Goal: Information Seeking & Learning: Learn about a topic

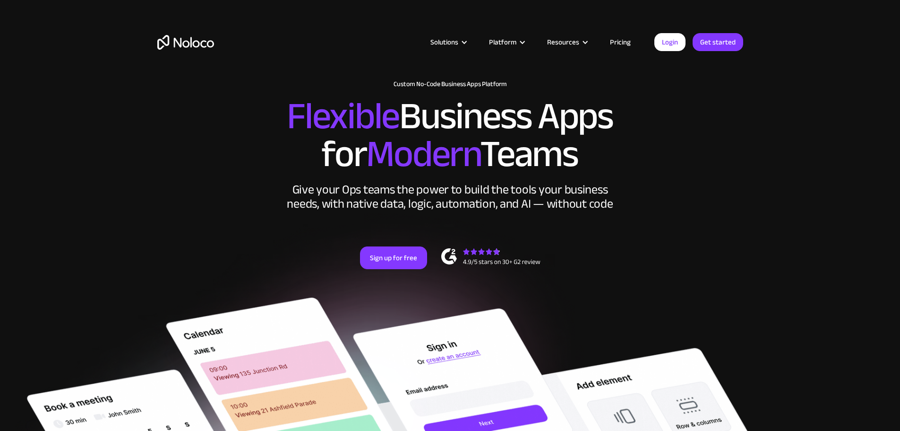
click at [350, 42] on link "Pricing" at bounding box center [620, 42] width 44 height 12
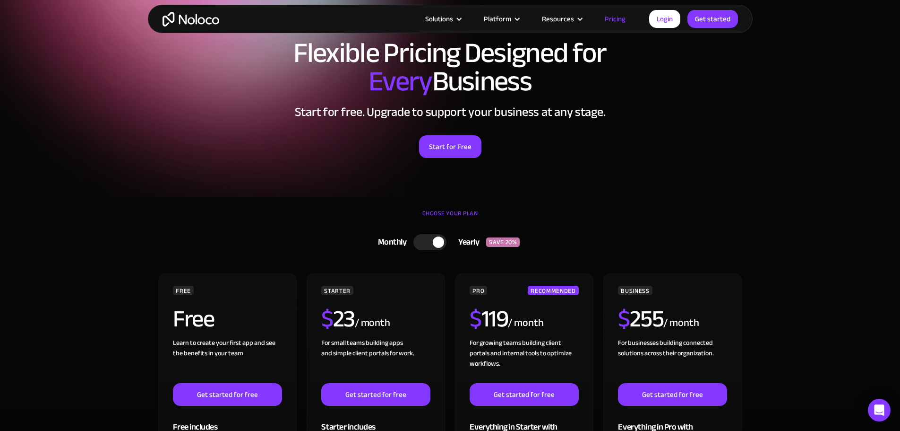
scroll to position [95, 0]
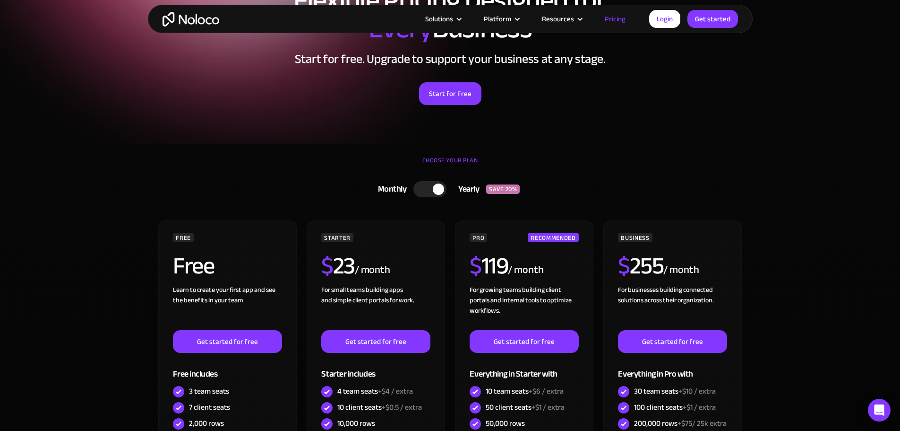
click at [423, 188] on div at bounding box center [430, 189] width 33 height 16
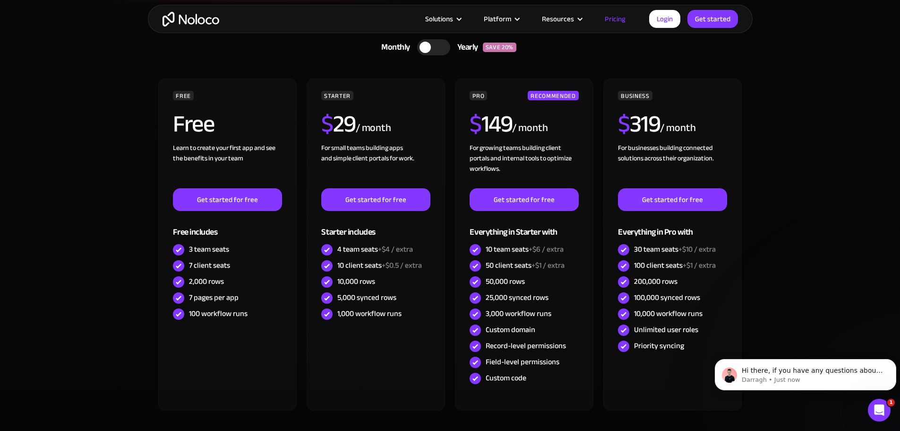
scroll to position [0, 0]
click at [891, 361] on button "Dismiss notification" at bounding box center [894, 361] width 12 height 12
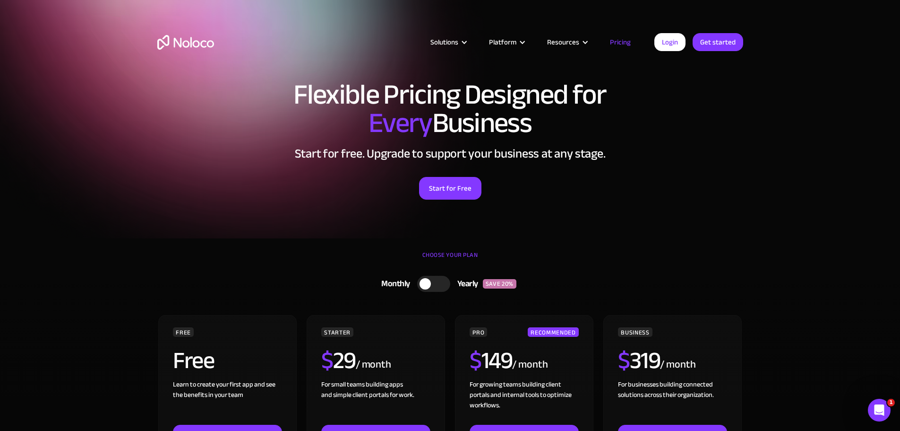
click at [733, 172] on div "Start for Free" at bounding box center [450, 184] width 586 height 29
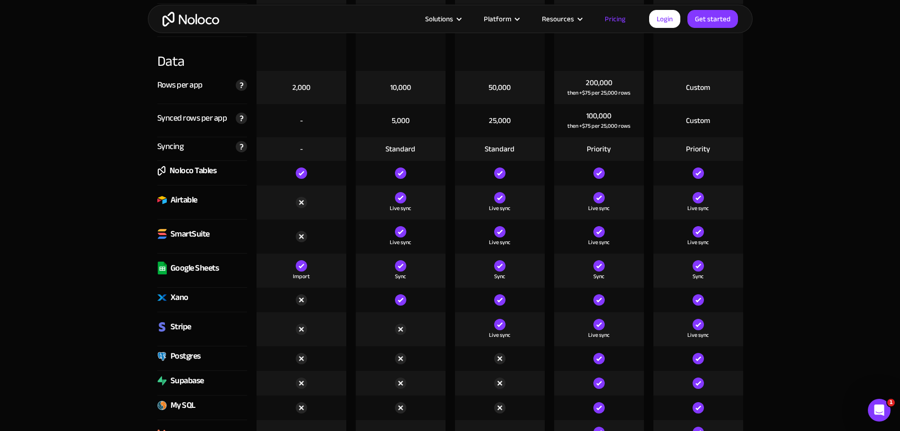
scroll to position [1229, 0]
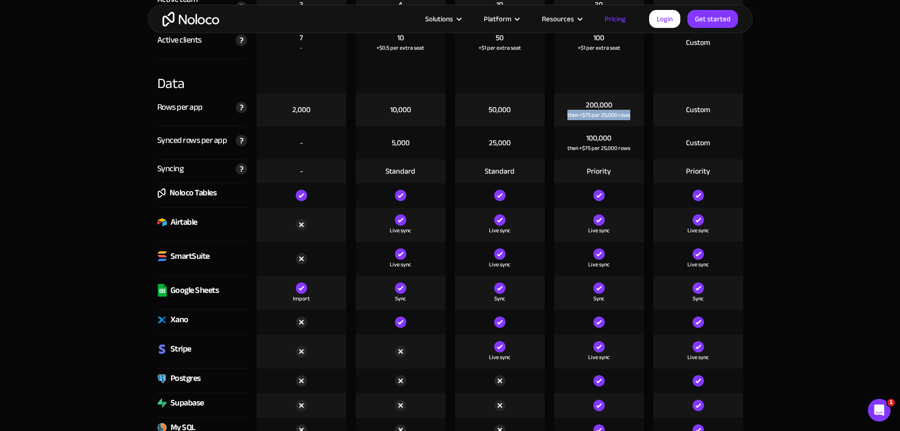
drag, startPoint x: 632, startPoint y: 113, endPoint x: 557, endPoint y: 101, distance: 75.5
click at [557, 101] on div "200,000 then +$75 per 25,000 rows" at bounding box center [599, 109] width 90 height 33
click at [578, 103] on div "200,000 then +$75 per 25,000 rows" at bounding box center [599, 109] width 90 height 33
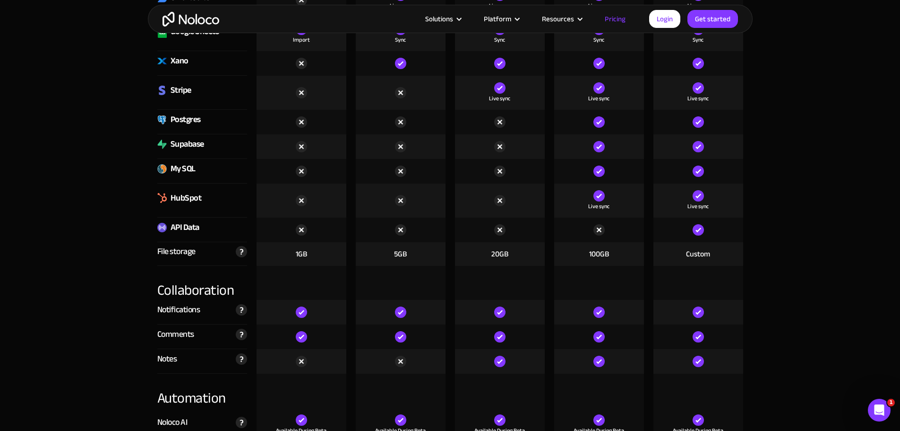
scroll to position [1465, 0]
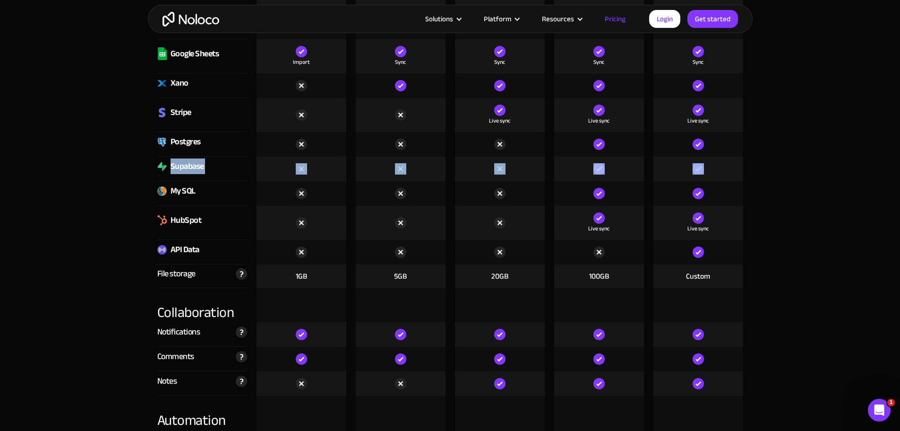
drag, startPoint x: 170, startPoint y: 167, endPoint x: 737, endPoint y: 159, distance: 567.8
click at [737, 159] on div "Supabase" at bounding box center [451, 168] width 596 height 25
click at [737, 159] on div at bounding box center [699, 168] width 90 height 25
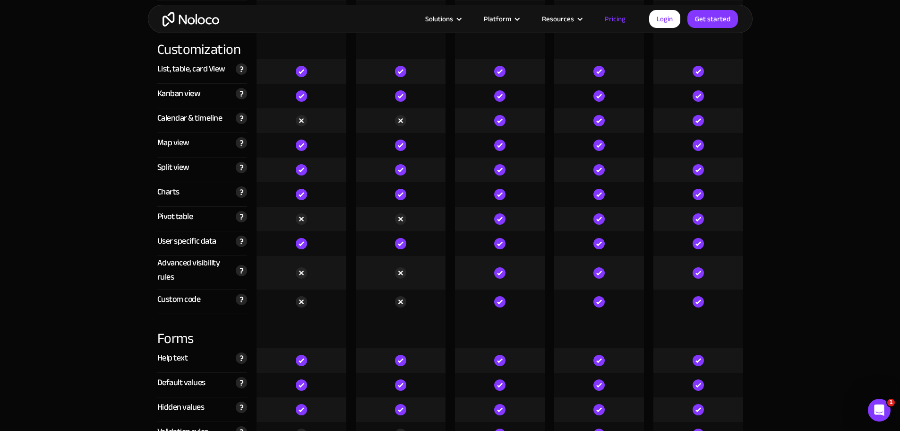
scroll to position [0, 0]
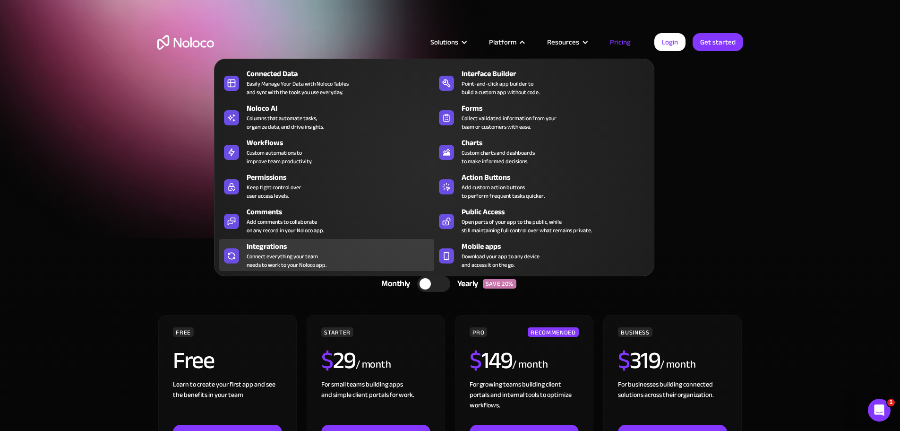
click at [296, 258] on div "Connect everything your team needs to work to your Noloco app." at bounding box center [287, 260] width 80 height 17
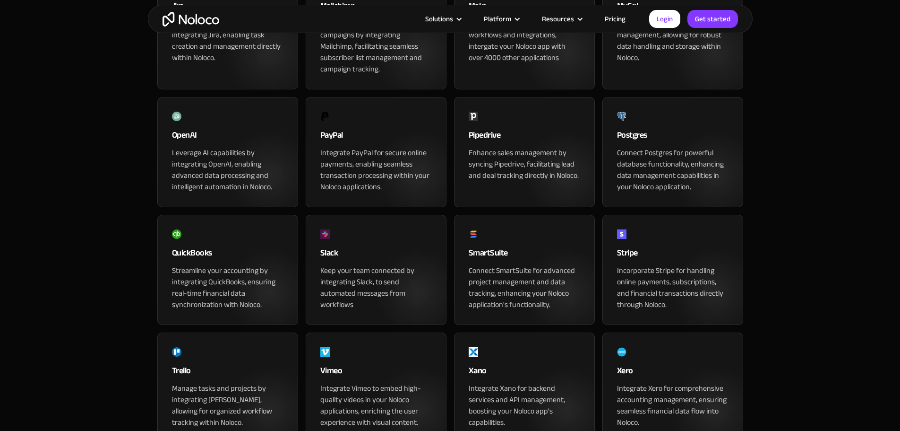
scroll to position [804, 0]
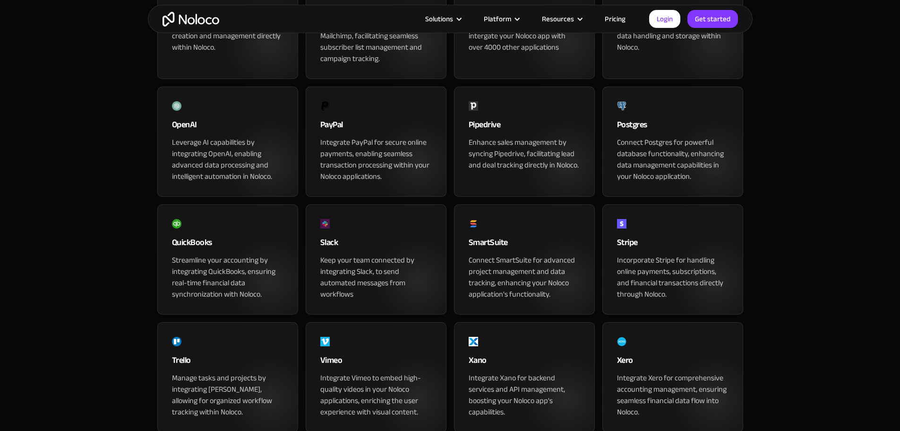
click at [667, 137] on div "Postgres" at bounding box center [673, 127] width 112 height 19
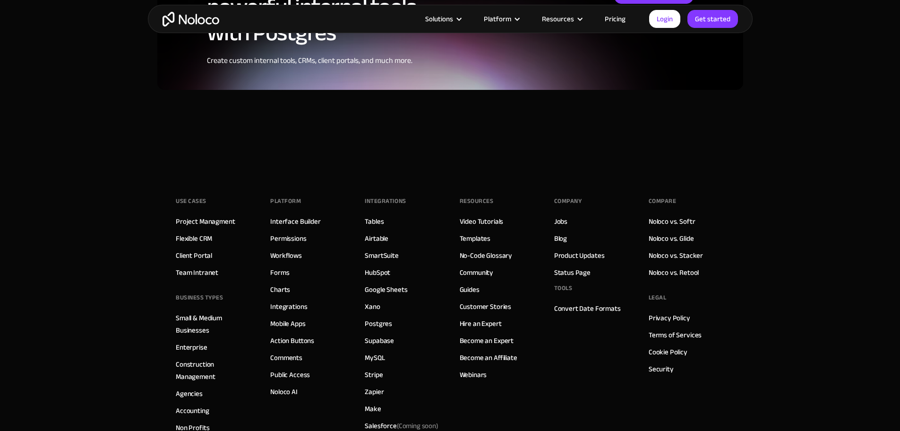
scroll to position [2648, 0]
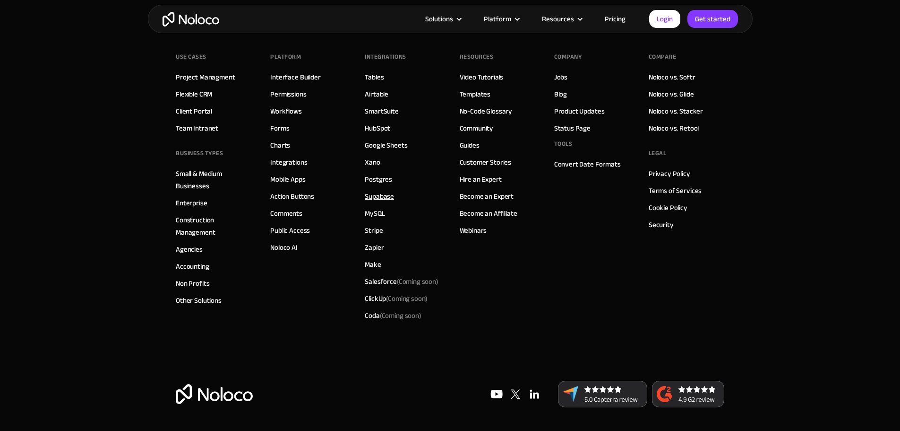
click at [380, 193] on link "Supabase" at bounding box center [379, 196] width 29 height 12
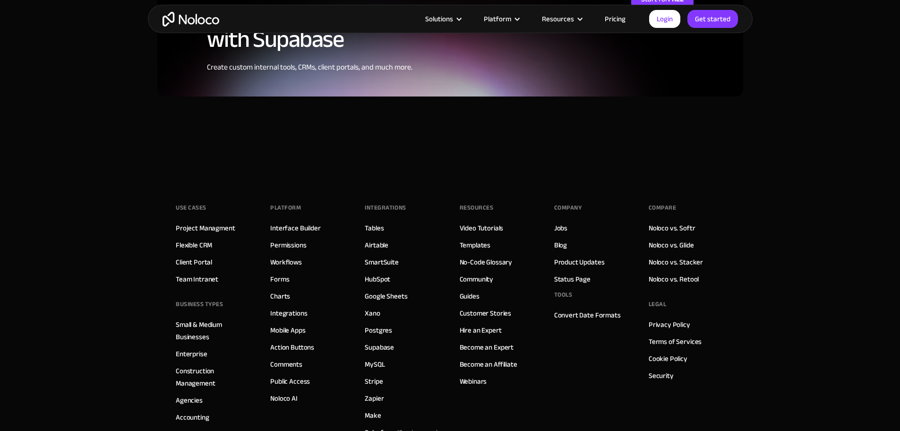
scroll to position [2648, 0]
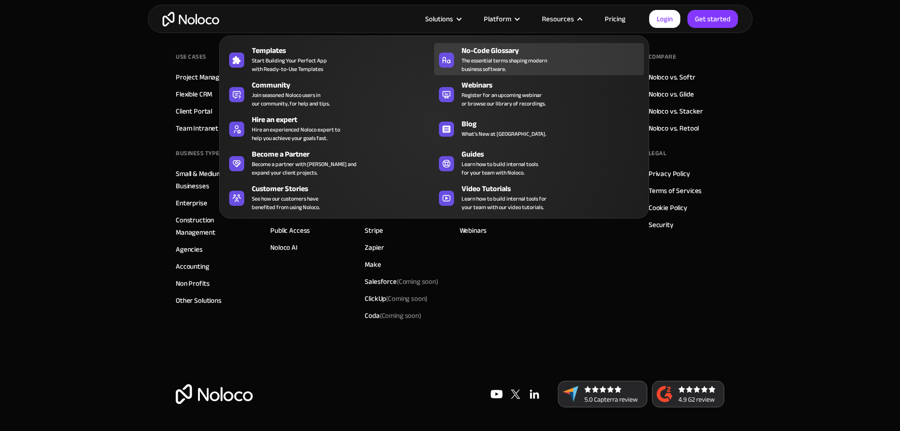
click at [528, 61] on span "The essential terms shaping modern business software." at bounding box center [505, 64] width 86 height 17
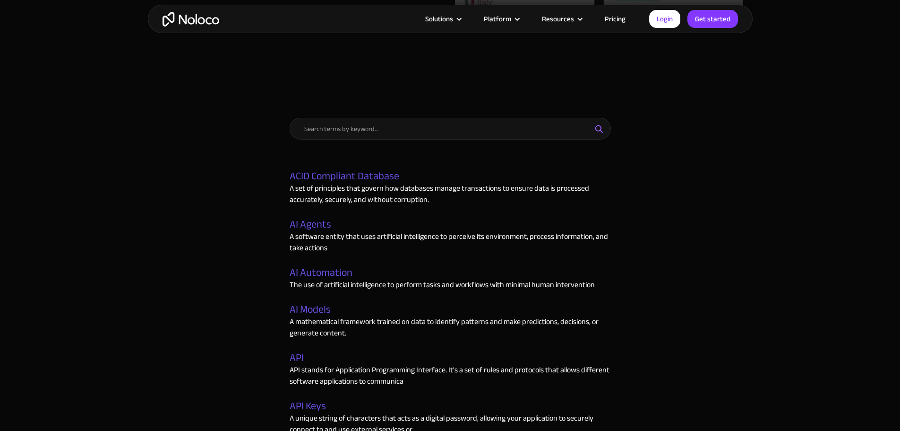
scroll to position [378, 0]
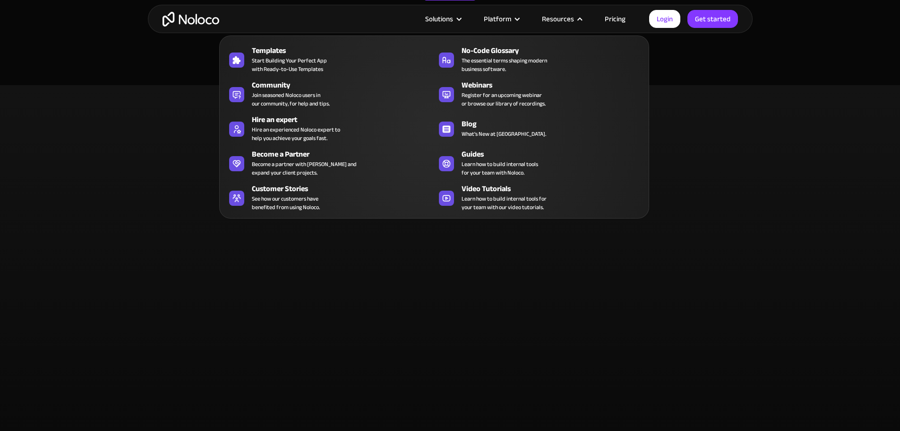
scroll to position [2648, 0]
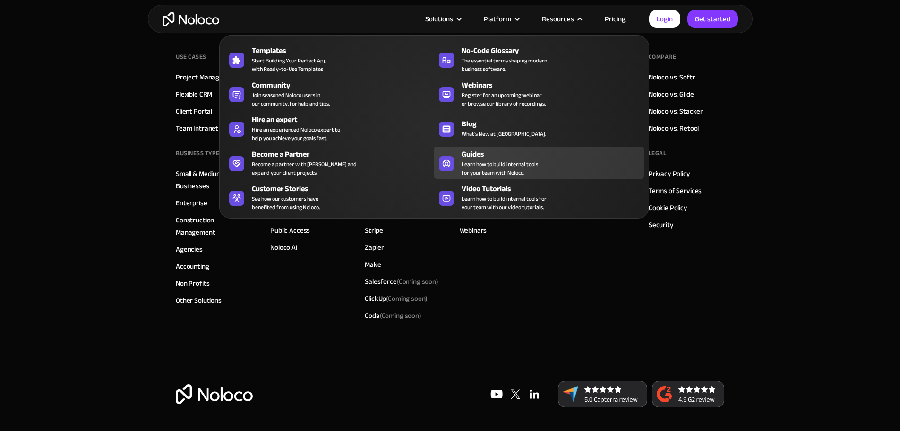
click at [543, 160] on div "Guides" at bounding box center [555, 153] width 187 height 11
